Goal: Obtain resource: Obtain resource

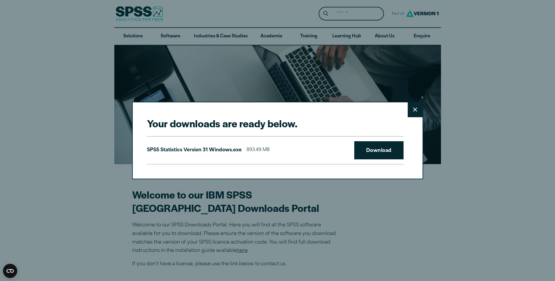
scroll to position [485, 0]
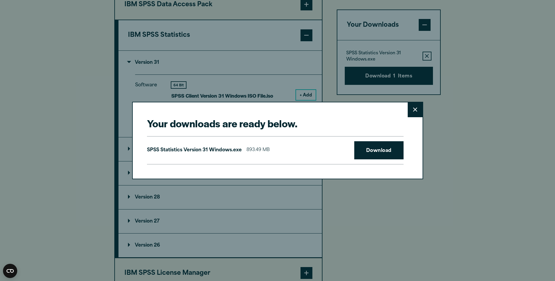
click at [415, 108] on icon at bounding box center [415, 109] width 4 height 4
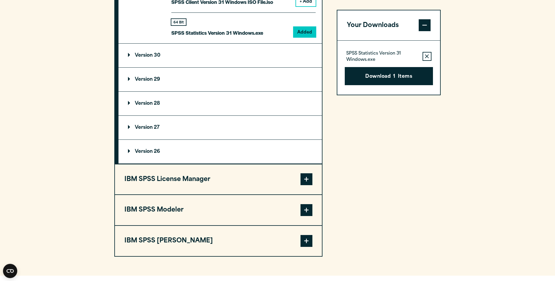
scroll to position [575, 0]
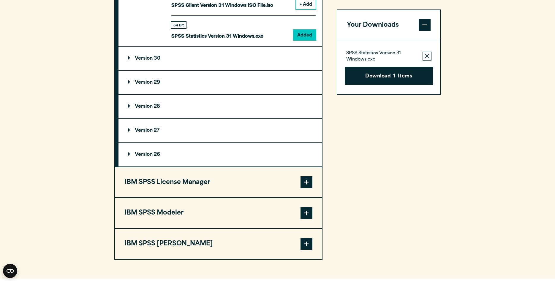
click at [428, 55] on icon "button" at bounding box center [427, 56] width 4 height 4
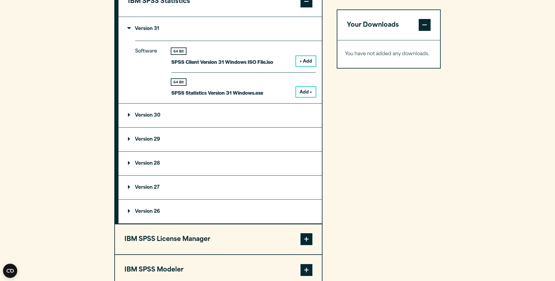
scroll to position [485, 0]
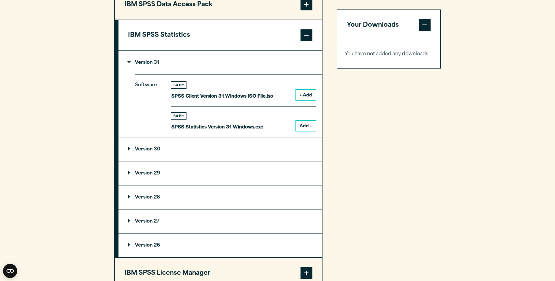
click at [309, 100] on button "+ Add" at bounding box center [306, 95] width 20 height 10
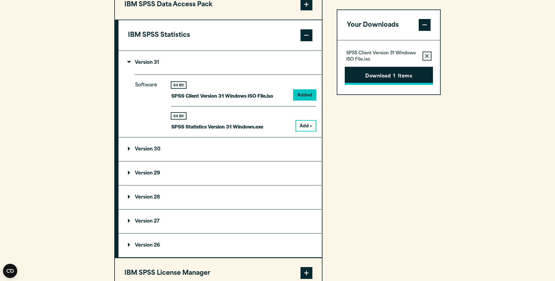
click at [381, 76] on button "Download 1 Items" at bounding box center [389, 76] width 88 height 18
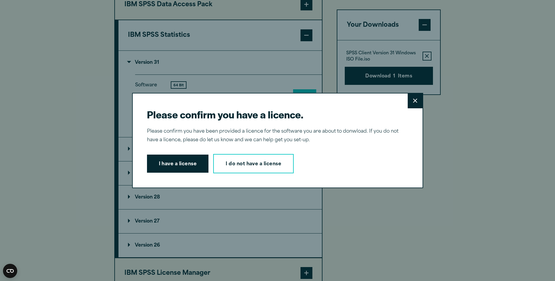
click at [414, 101] on icon at bounding box center [415, 101] width 4 height 4
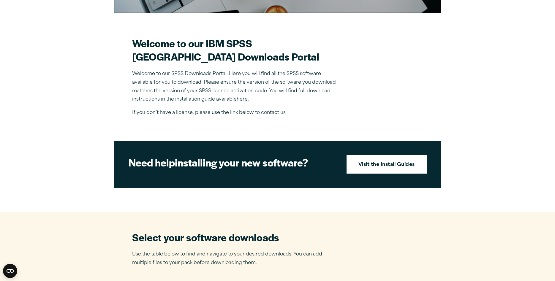
scroll to position [212, 0]
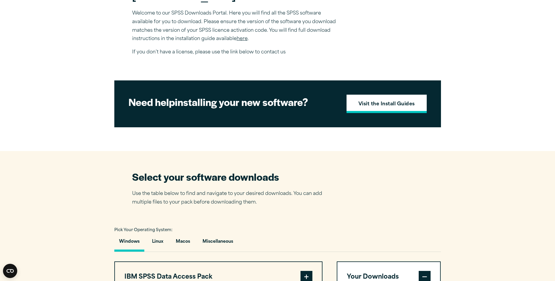
click at [379, 108] on strong "Visit the Install Guides" at bounding box center [386, 105] width 56 height 8
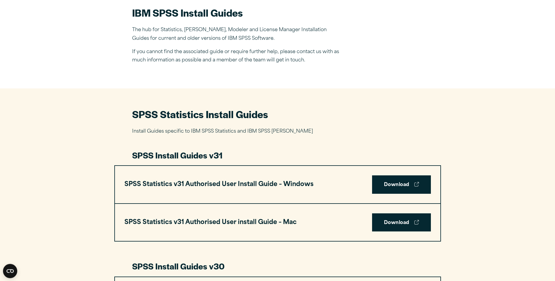
scroll to position [182, 0]
click at [393, 184] on link "Download" at bounding box center [401, 185] width 59 height 18
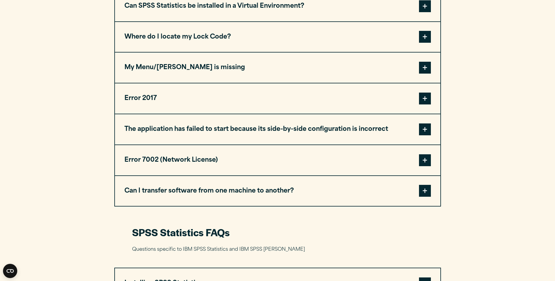
scroll to position [363, 0]
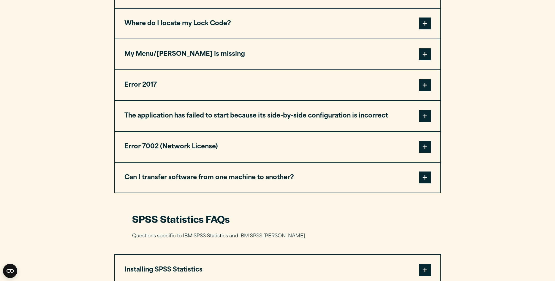
click at [425, 146] on span at bounding box center [425, 147] width 12 height 12
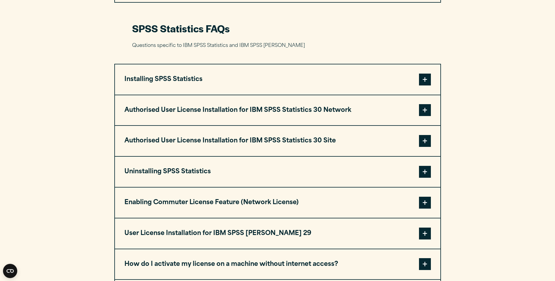
scroll to position [697, 0]
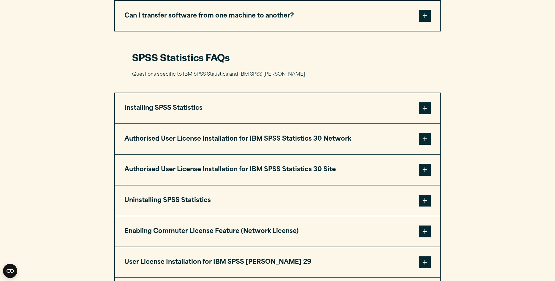
click at [426, 137] on span at bounding box center [425, 139] width 12 height 12
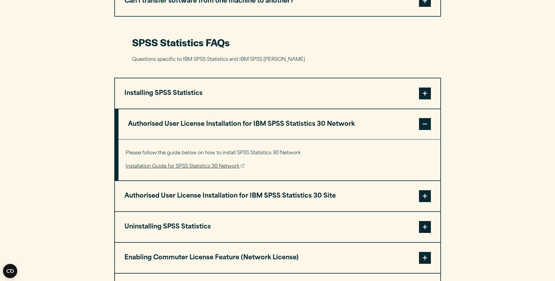
scroll to position [727, 0]
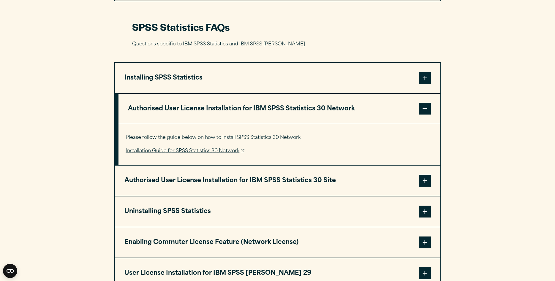
click at [427, 181] on span at bounding box center [425, 181] width 12 height 12
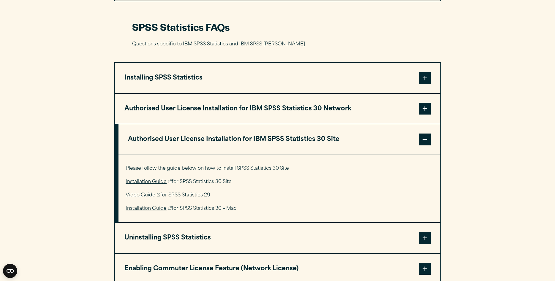
click at [141, 182] on link "Installation Guide" at bounding box center [149, 182] width 46 height 9
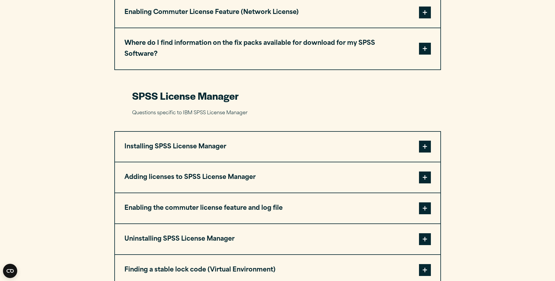
scroll to position [1333, 0]
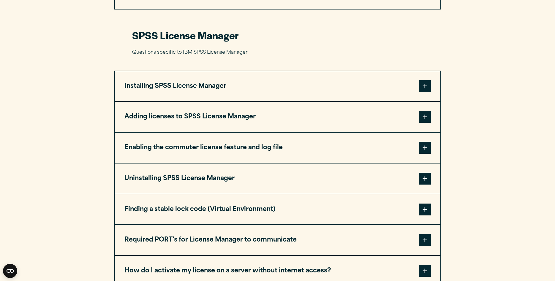
click at [239, 102] on button "Adding licenses to SPSS License Manager" at bounding box center [277, 117] width 325 height 30
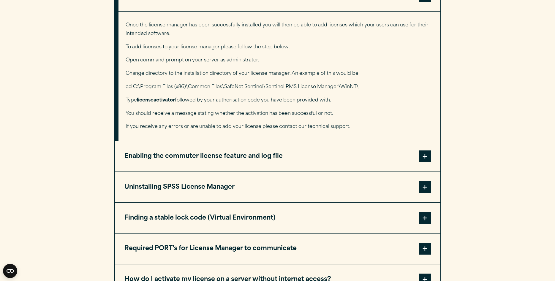
scroll to position [1454, 0]
click at [169, 141] on button "Enabling the commuter license feature and log file" at bounding box center [277, 156] width 325 height 30
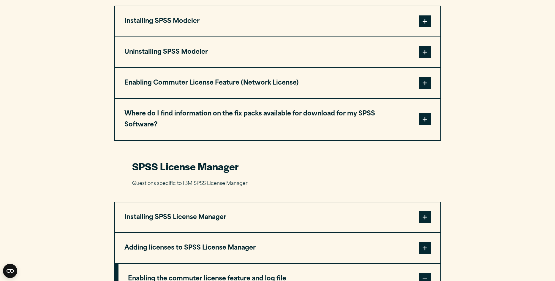
scroll to position [1050, 0]
